Goal: Task Accomplishment & Management: Complete application form

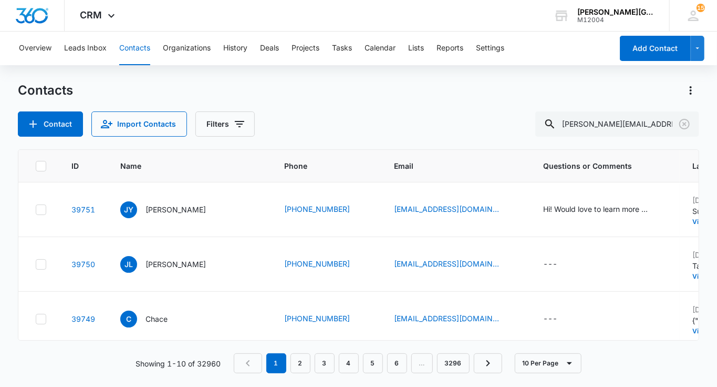
type input "[PERSON_NAME][EMAIL_ADDRESS][DOMAIN_NAME]"
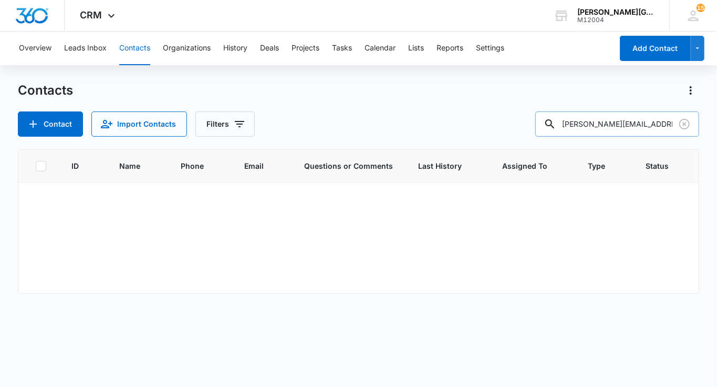
click at [632, 126] on input "[PERSON_NAME][EMAIL_ADDRESS][DOMAIN_NAME]" at bounding box center [617, 123] width 164 height 25
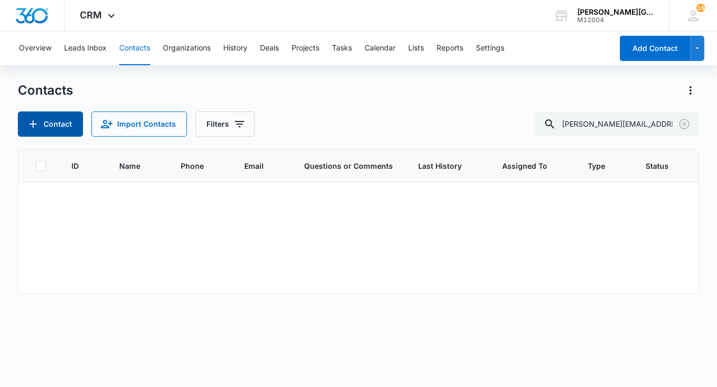
click at [50, 121] on button "Contact" at bounding box center [50, 123] width 65 height 25
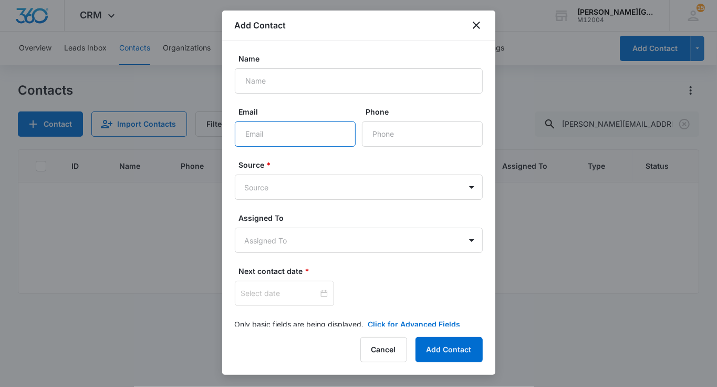
click at [275, 136] on input "Email" at bounding box center [295, 133] width 121 height 25
paste input "[PERSON_NAME][EMAIL_ADDRESS][DOMAIN_NAME]"
type input "[PERSON_NAME][EMAIL_ADDRESS][DOMAIN_NAME]"
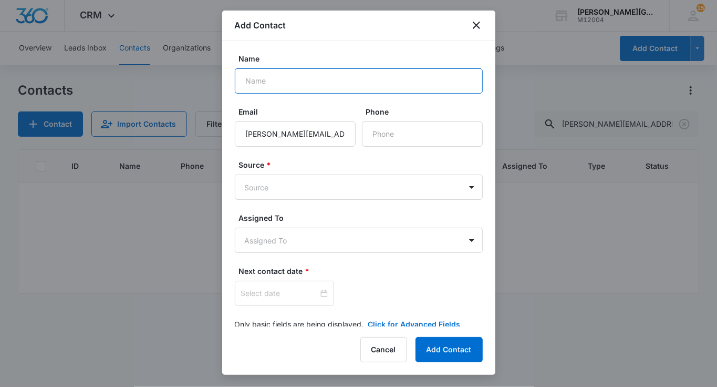
click at [265, 77] on input "Name" at bounding box center [359, 80] width 248 height 25
paste input "[PERSON_NAME]"
click at [249, 83] on input "[PERSON_NAME]" at bounding box center [359, 80] width 248 height 25
type input "[PERSON_NAME]"
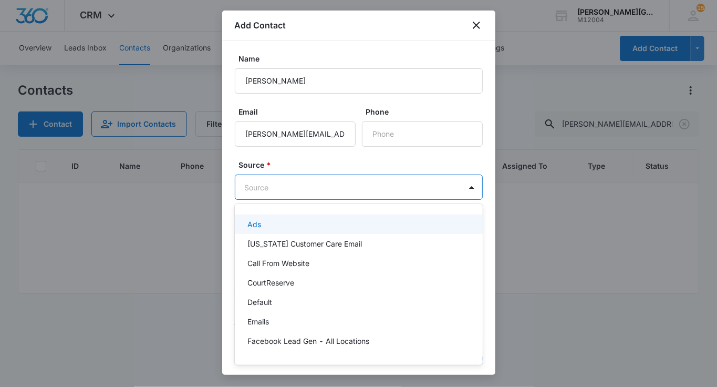
click at [270, 180] on body "CRM Apps Reputation Websites Forms CRM Email Social Shop Payments POS Content A…" at bounding box center [358, 193] width 717 height 387
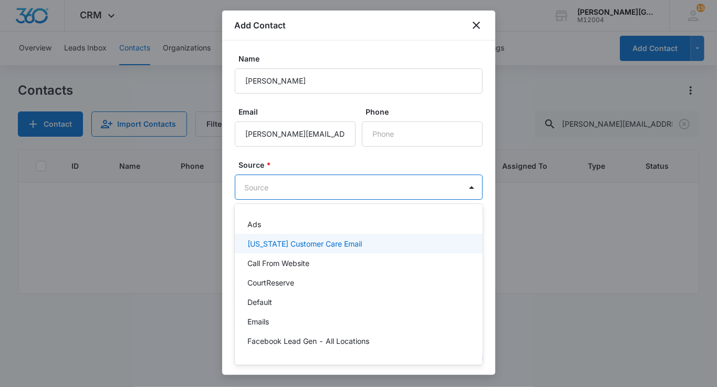
click at [297, 241] on p "[US_STATE] Customer Care Email" at bounding box center [305, 243] width 115 height 11
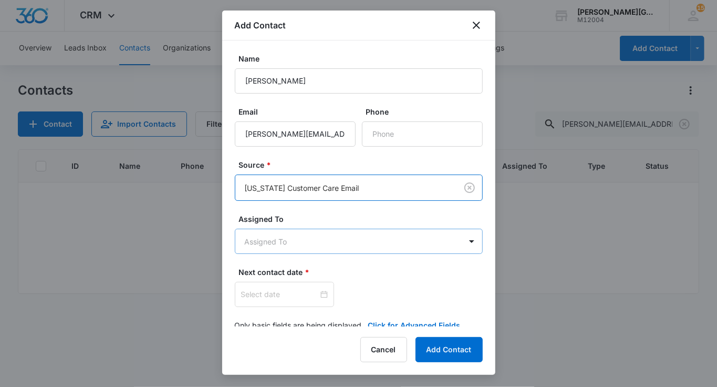
click at [292, 239] on body "CRM Apps Reputation Websites Forms CRM Email Social Shop Payments POS Content A…" at bounding box center [358, 193] width 717 height 387
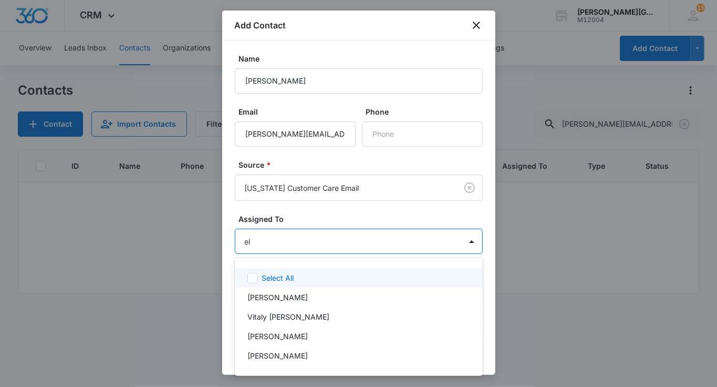
type input "[PERSON_NAME]"
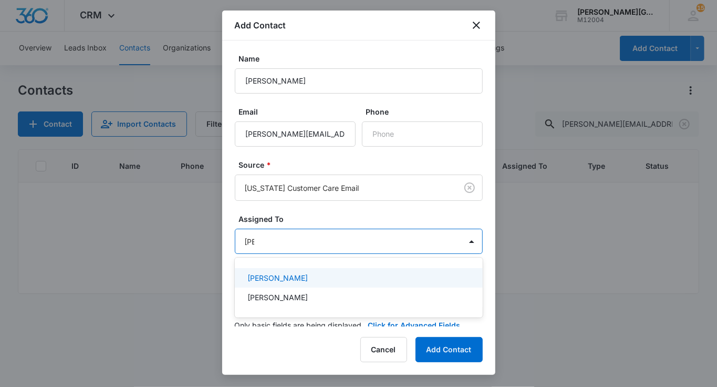
click at [276, 296] on p "[PERSON_NAME]" at bounding box center [278, 297] width 60 height 11
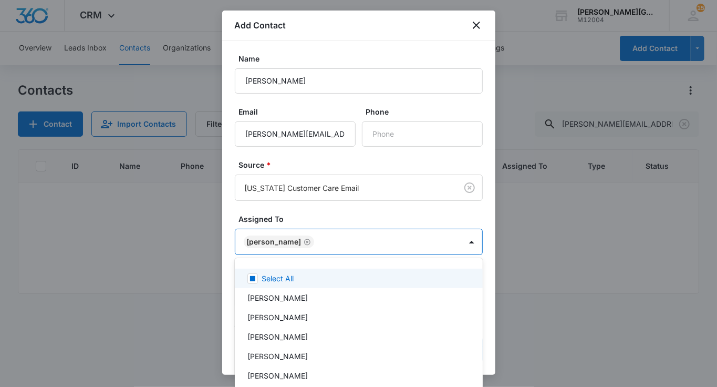
click at [283, 225] on div at bounding box center [358, 193] width 717 height 387
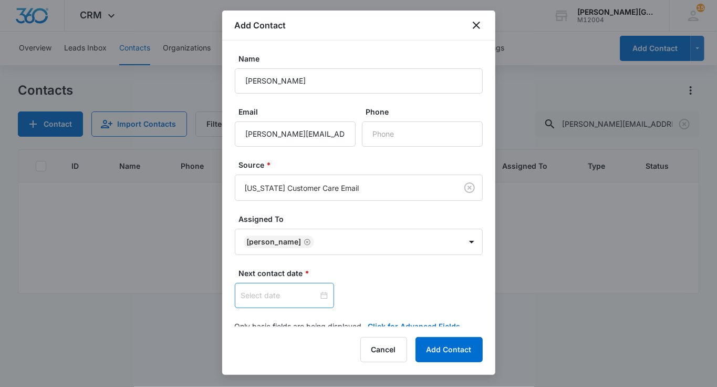
click at [281, 301] on div at bounding box center [284, 295] width 99 height 25
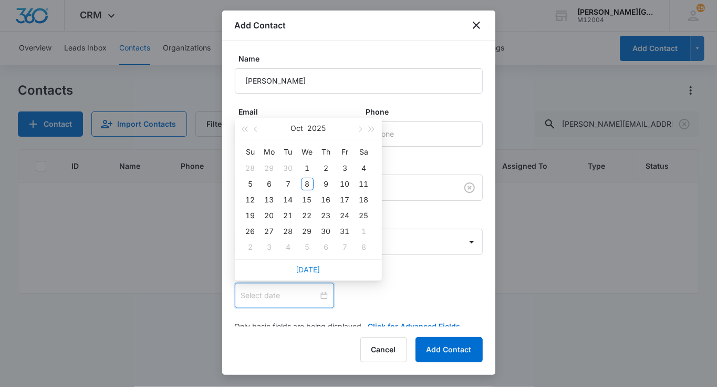
click at [313, 269] on link "[DATE]" at bounding box center [308, 269] width 24 height 9
type input "[DATE]"
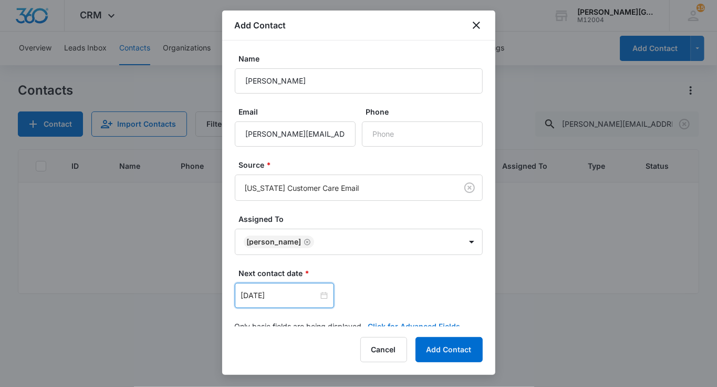
click at [372, 322] on button "Click for Advanced Fields" at bounding box center [414, 326] width 92 height 11
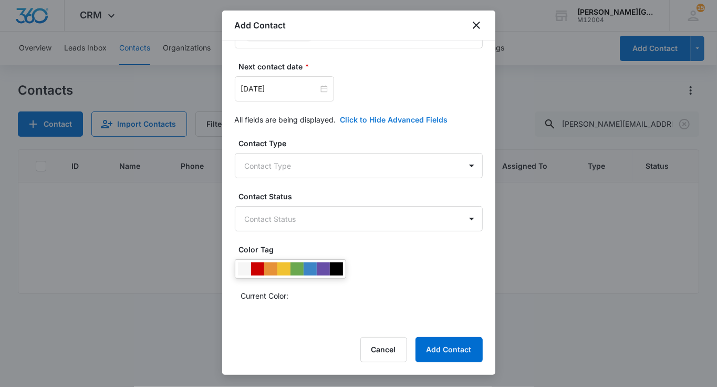
scroll to position [220, 0]
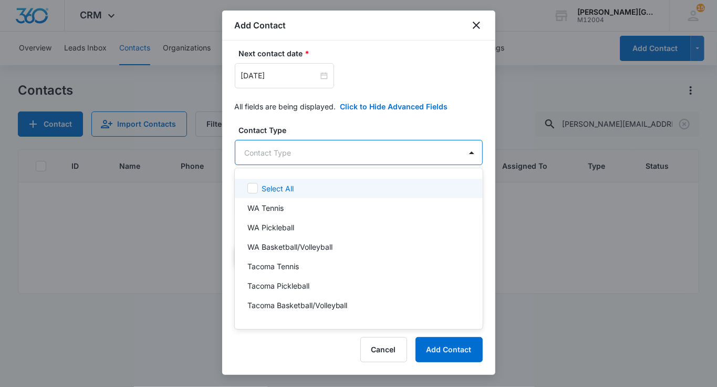
click at [308, 152] on body "CRM Apps Reputation Websites Forms CRM Email Social Shop Payments POS Content A…" at bounding box center [358, 193] width 717 height 387
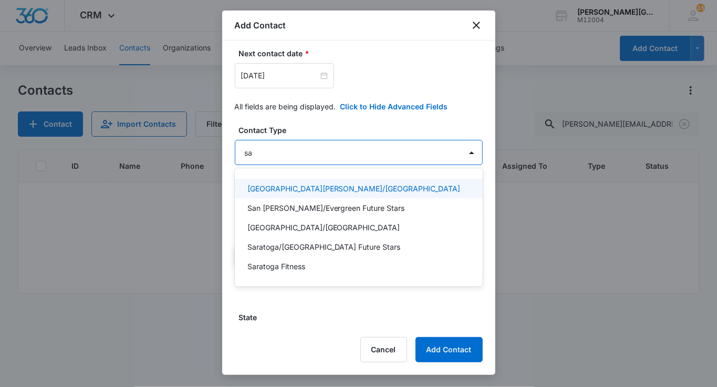
type input "sar"
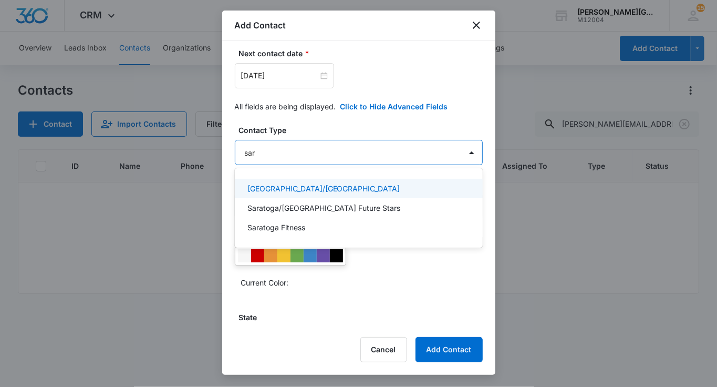
click at [296, 183] on p "[GEOGRAPHIC_DATA]/[GEOGRAPHIC_DATA]" at bounding box center [324, 188] width 153 height 11
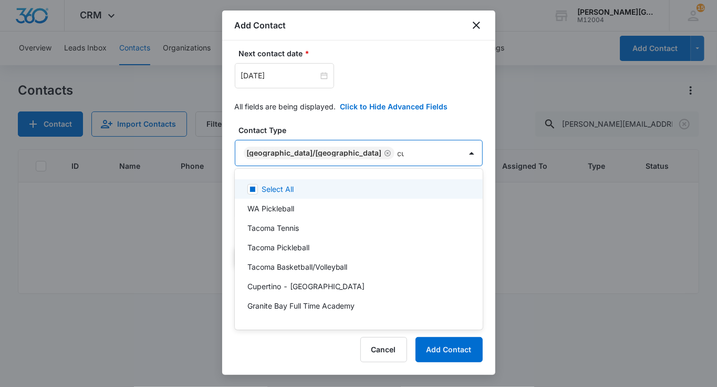
type input "cup"
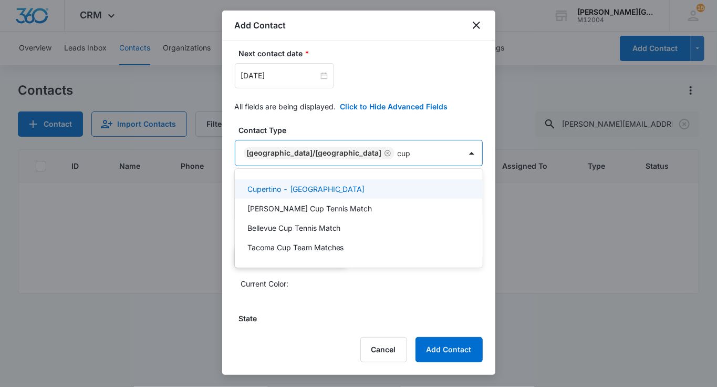
click at [294, 189] on p "Cupertino - [GEOGRAPHIC_DATA]" at bounding box center [307, 188] width 118 height 11
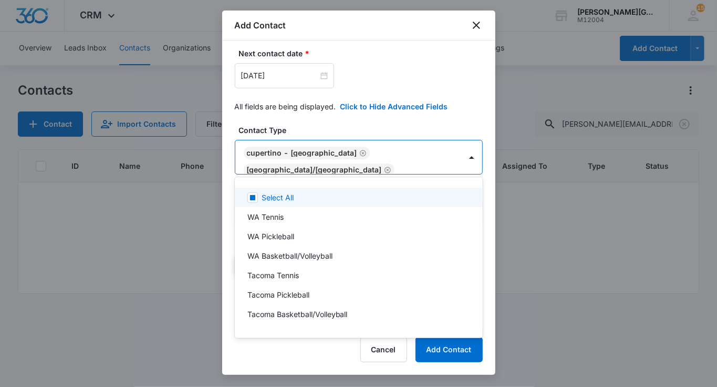
click at [314, 114] on div at bounding box center [358, 193] width 717 height 387
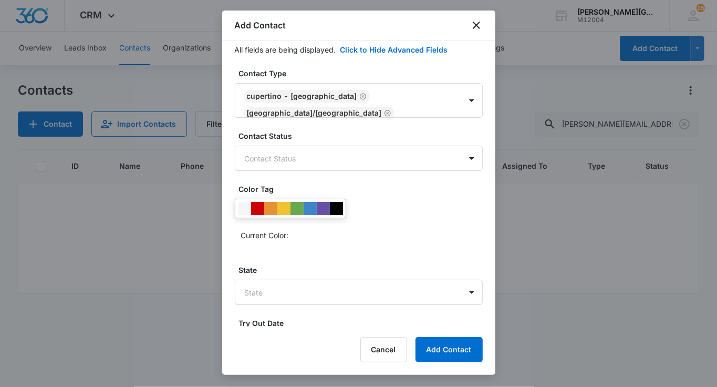
scroll to position [287, 0]
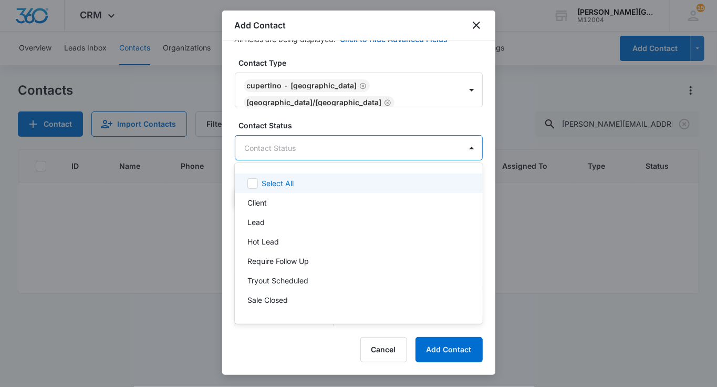
drag, startPoint x: 293, startPoint y: 143, endPoint x: 273, endPoint y: 204, distance: 63.5
click at [291, 148] on body "CRM Apps Reputation Websites Forms CRM Email Social Shop Payments POS Content A…" at bounding box center [358, 193] width 717 height 387
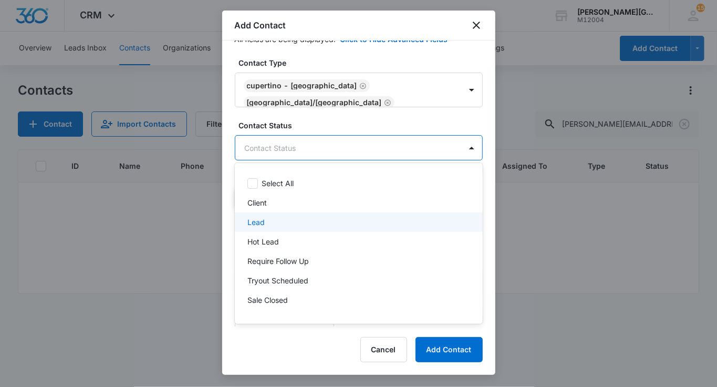
click at [272, 219] on div "Lead" at bounding box center [358, 222] width 221 height 11
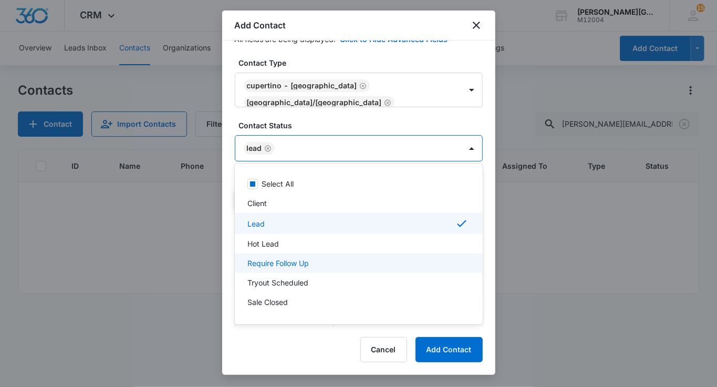
click at [274, 266] on p "Require Follow Up" at bounding box center [278, 262] width 61 height 11
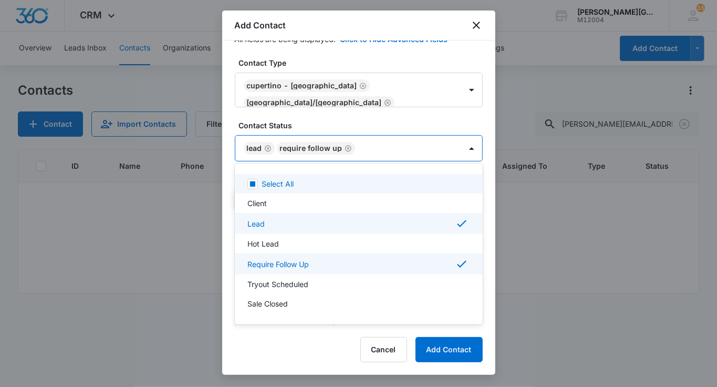
click at [314, 132] on div at bounding box center [358, 193] width 717 height 387
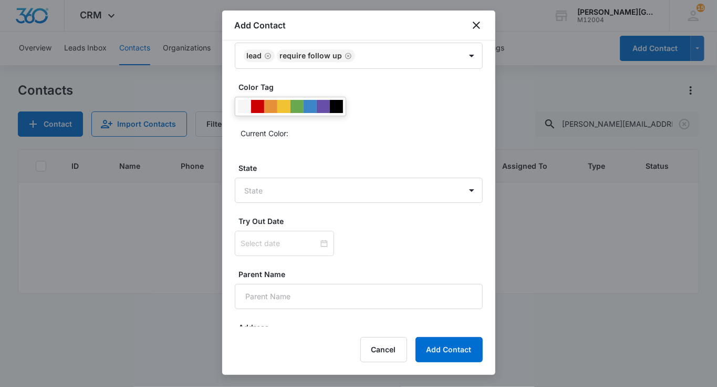
scroll to position [431, 0]
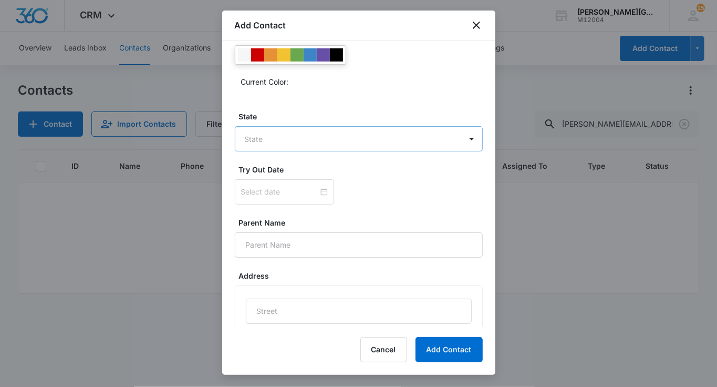
click at [304, 130] on body "CRM Apps Reputation Websites Forms CRM Email Social Shop Payments POS Content A…" at bounding box center [358, 193] width 717 height 387
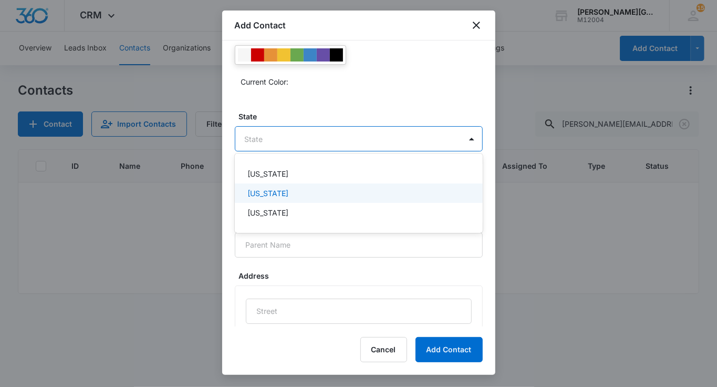
click at [283, 193] on div "[US_STATE]" at bounding box center [358, 193] width 221 height 11
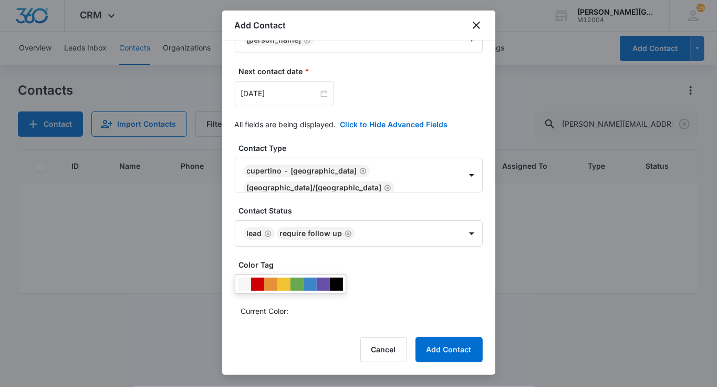
scroll to position [223, 0]
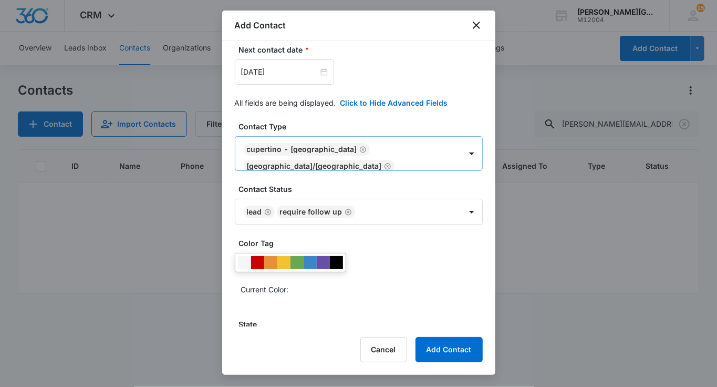
click at [392, 148] on body "CRM Apps Reputation Websites Forms CRM Email Social Shop Payments POS Content A…" at bounding box center [358, 193] width 717 height 387
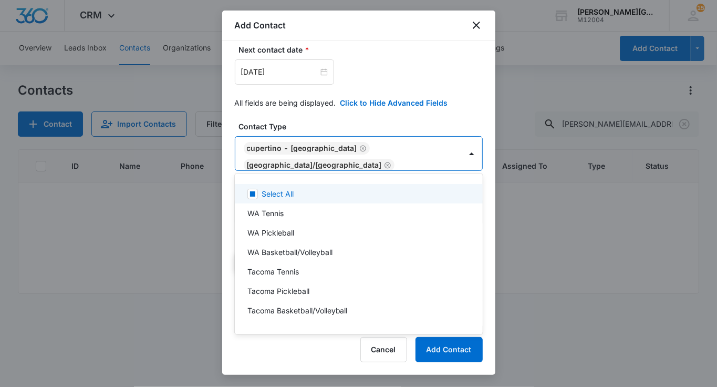
type input "q"
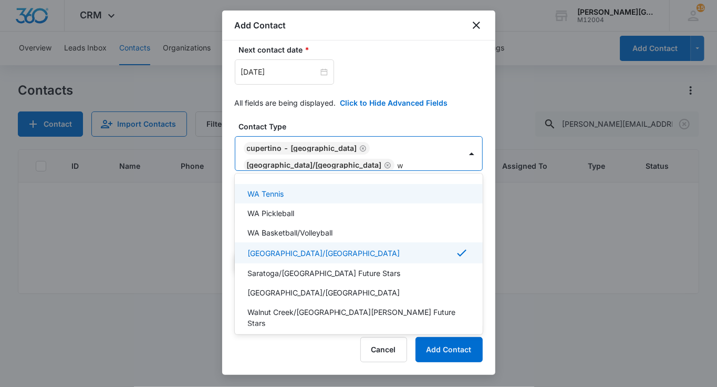
type input "wa"
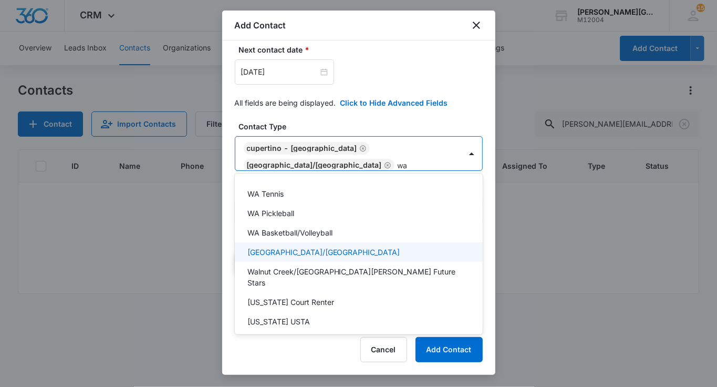
click at [310, 249] on p "[GEOGRAPHIC_DATA]/[GEOGRAPHIC_DATA]" at bounding box center [324, 251] width 153 height 11
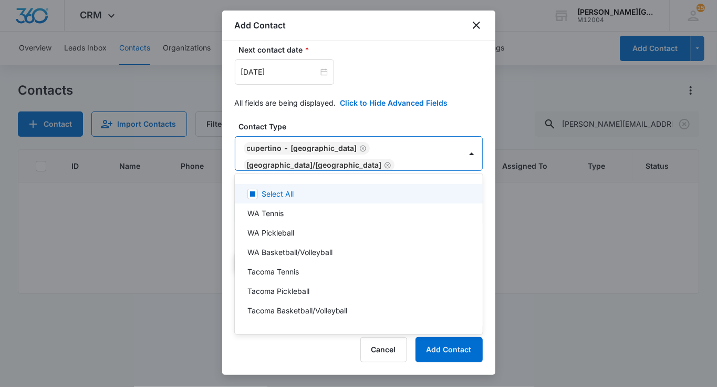
click at [360, 101] on div at bounding box center [358, 193] width 717 height 387
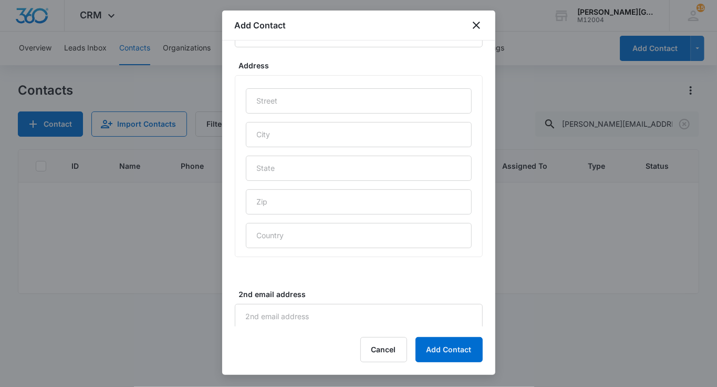
scroll to position [889, 0]
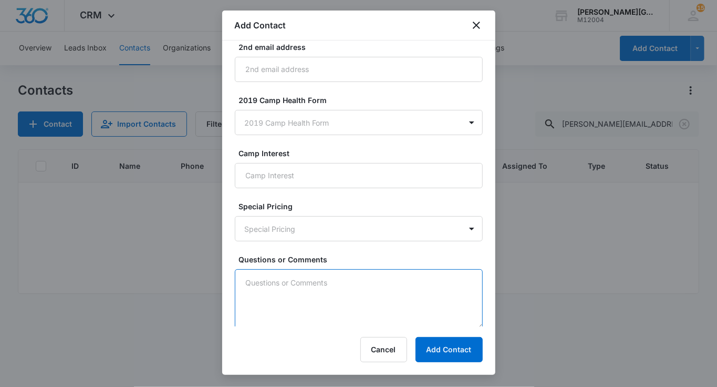
click at [318, 298] on textarea "Questions or Comments" at bounding box center [359, 299] width 248 height 60
paste textarea "Hi! Do you offer any lessons for [DEMOGRAPHIC_DATA]? My daughter has been playi…"
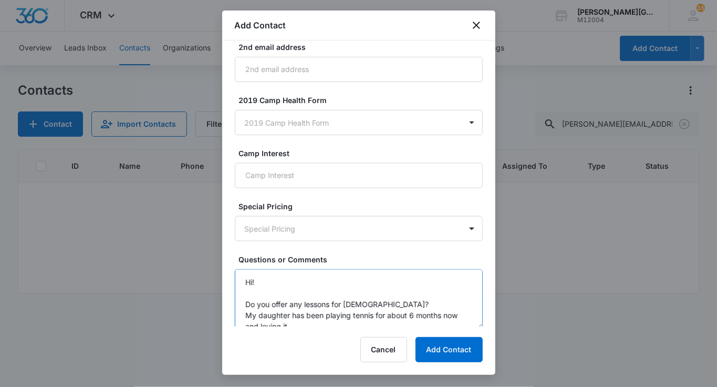
scroll to position [25, 0]
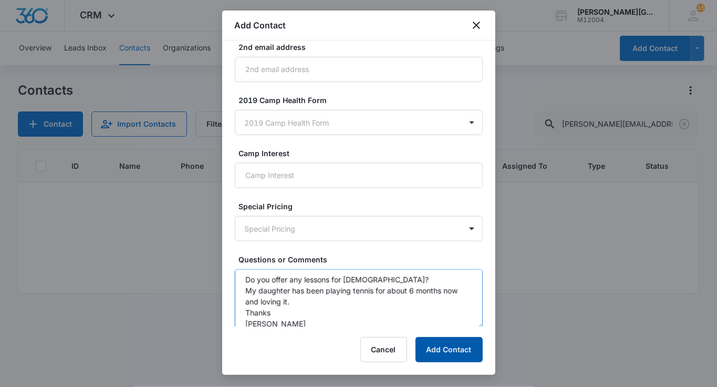
type textarea "Hi! Do you offer any lessons for [DEMOGRAPHIC_DATA]? My daughter has been playi…"
click at [475, 349] on button "Add Contact" at bounding box center [449, 349] width 67 height 25
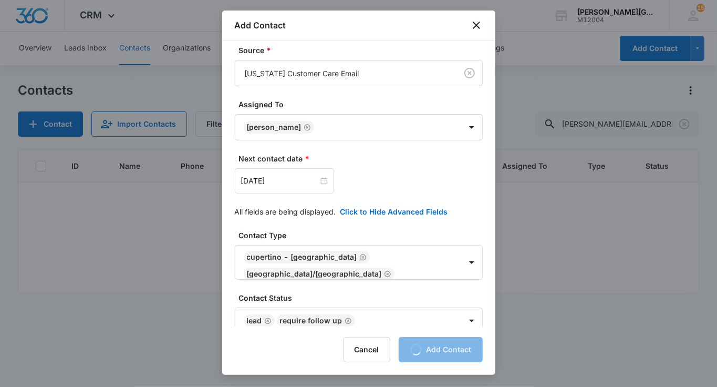
scroll to position [132, 0]
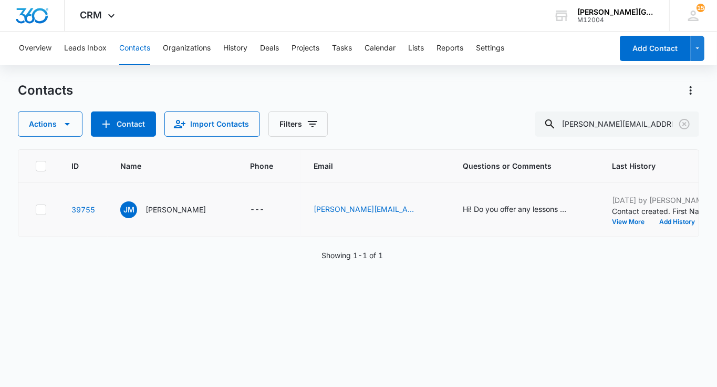
click at [651, 217] on div "[DATE] by [PERSON_NAME] Contact created. First Name: [PERSON_NAME] Last Name: […" at bounding box center [677, 209] width 131 height 30
click at [653, 227] on td "[DATE] by [PERSON_NAME] Contact created. First Name: [PERSON_NAME] Last Name: […" at bounding box center [678, 209] width 157 height 55
click at [652, 219] on button "Add History" at bounding box center [677, 222] width 50 height 6
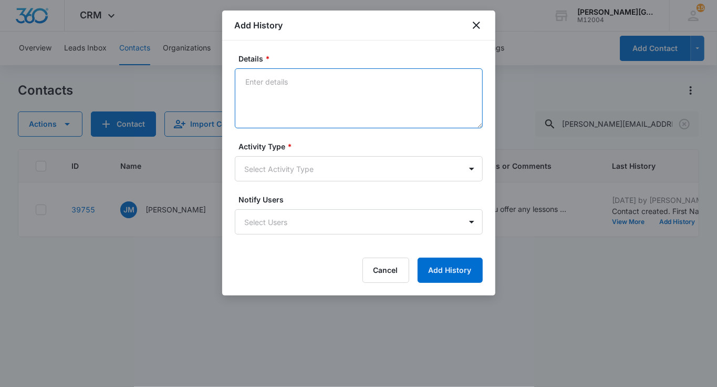
click at [424, 92] on textarea "Details *" at bounding box center [359, 98] width 248 height 60
paste textarea "Hi [PERSON_NAME], Thank you for your email, and your interest in [PERSON_NAME] …"
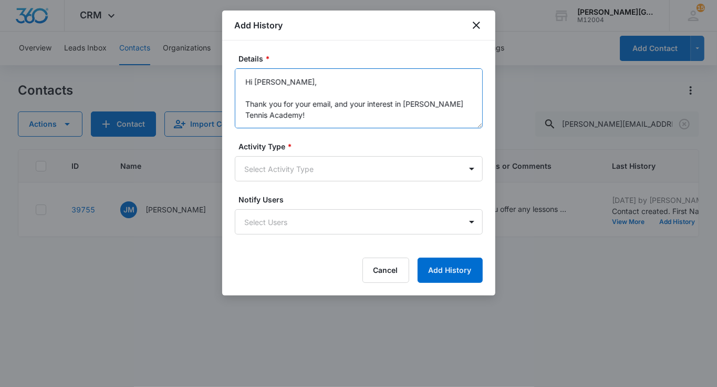
scroll to position [113, 0]
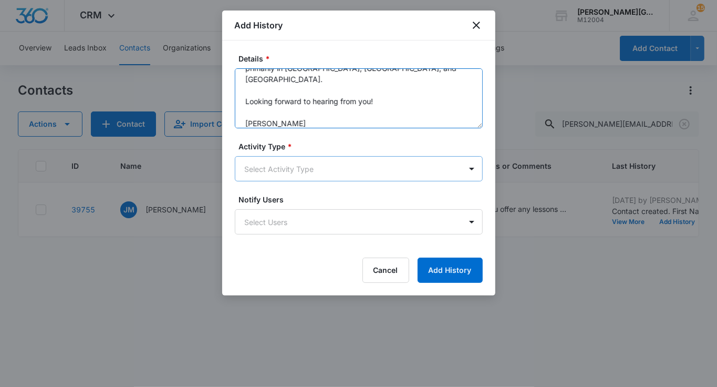
type textarea "Hi [PERSON_NAME], Thank you for your email, and your interest in [PERSON_NAME] …"
click at [308, 159] on body "CRM Apps Reputation Websites Forms CRM Email Social Shop Payments POS Content A…" at bounding box center [358, 193] width 717 height 387
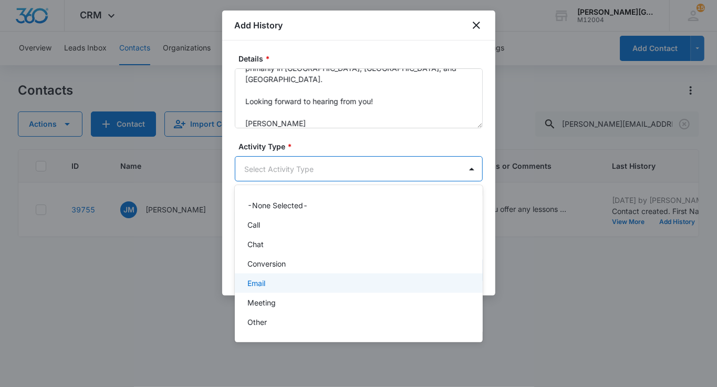
click at [255, 284] on p "Email" at bounding box center [257, 282] width 18 height 11
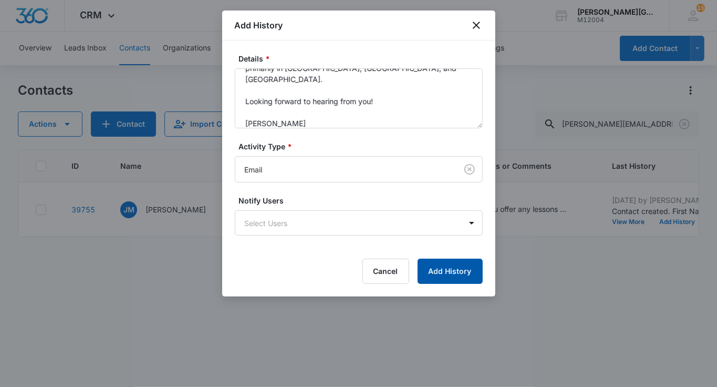
click at [442, 273] on button "Add History" at bounding box center [450, 271] width 65 height 25
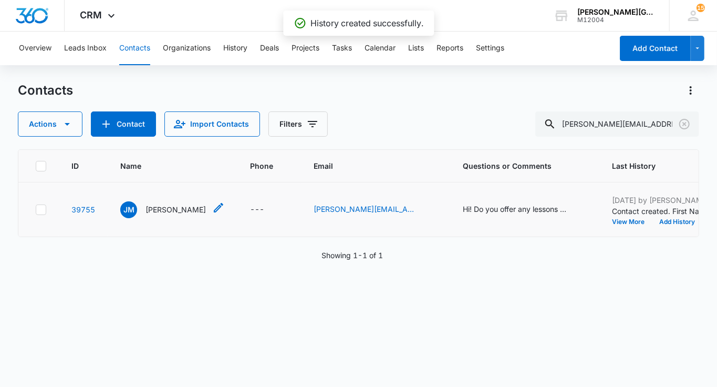
click at [154, 206] on p "[PERSON_NAME]" at bounding box center [176, 209] width 60 height 11
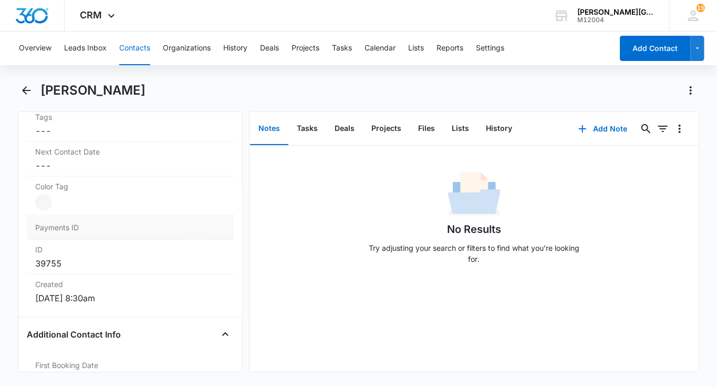
scroll to position [599, 0]
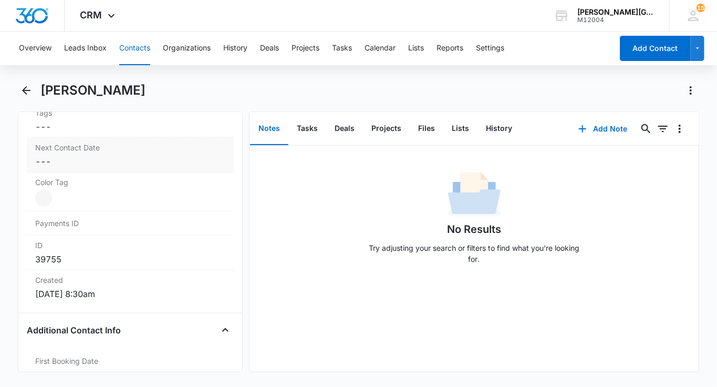
click at [95, 156] on dd "Cancel Save Changes ---" at bounding box center [130, 161] width 190 height 13
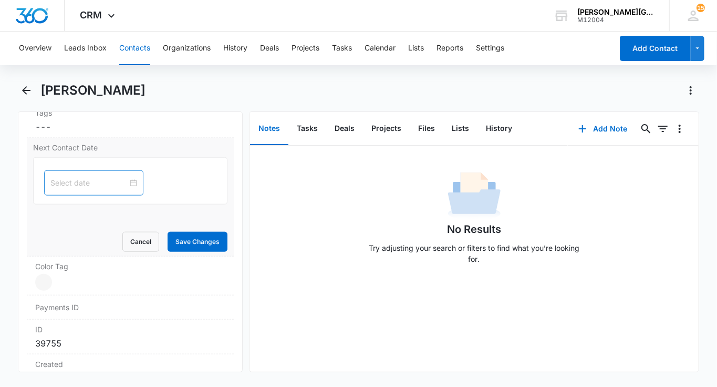
click at [81, 177] on input at bounding box center [88, 183] width 77 height 12
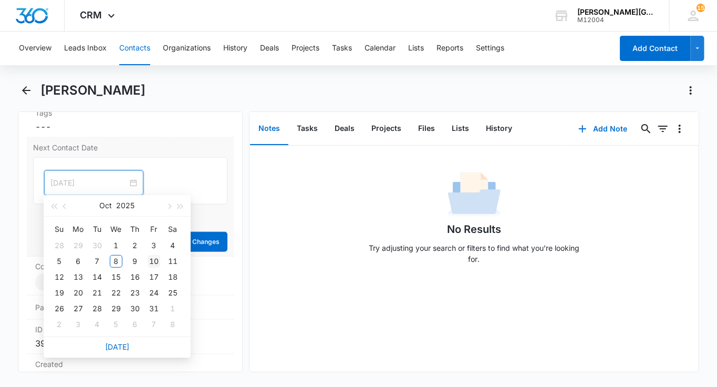
type input "[DATE]"
click at [156, 257] on div "10" at bounding box center [154, 261] width 13 height 13
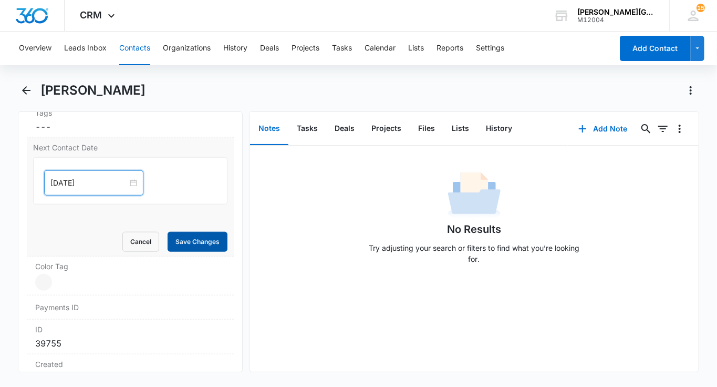
click at [218, 237] on button "Save Changes" at bounding box center [198, 242] width 60 height 20
